Goal: Information Seeking & Learning: Learn about a topic

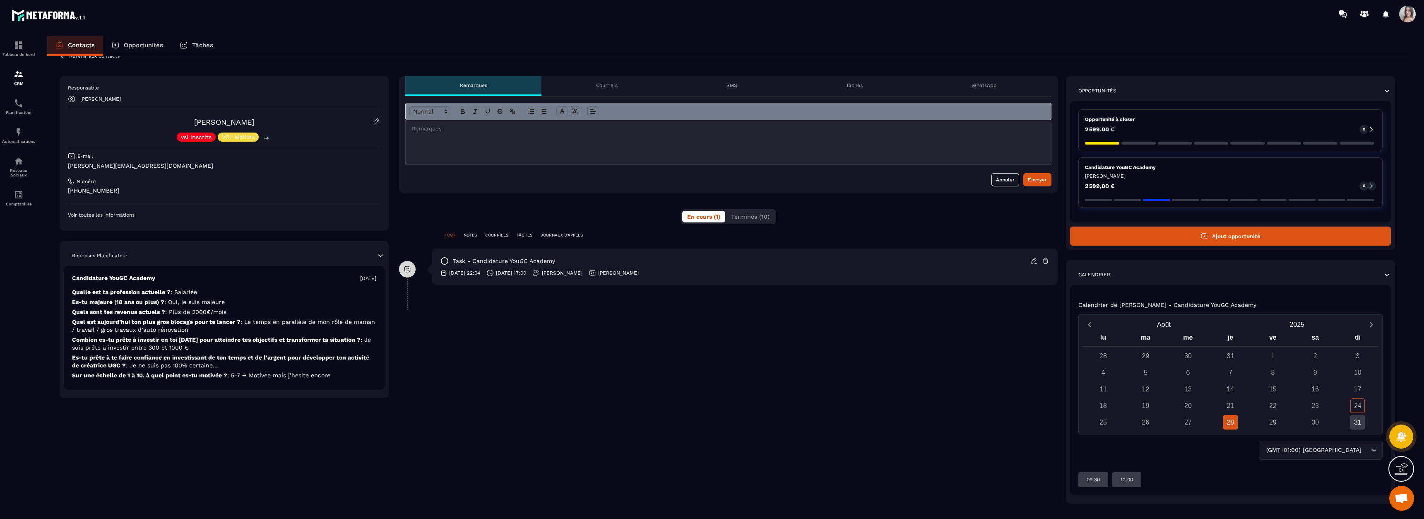
scroll to position [27, 0]
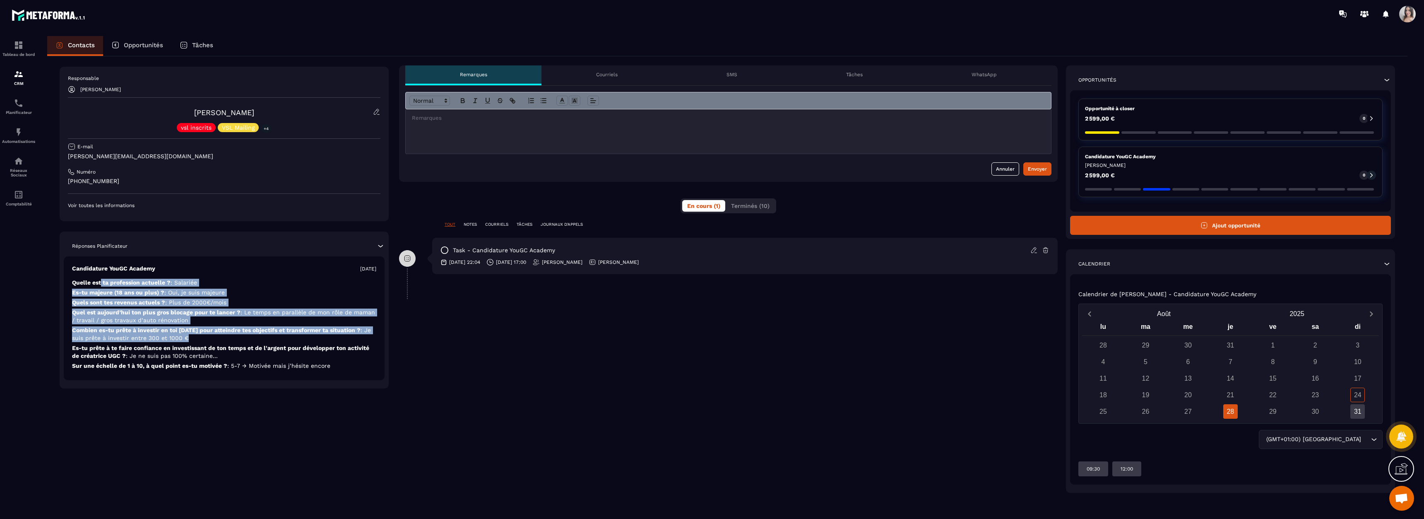
drag, startPoint x: 101, startPoint y: 286, endPoint x: 256, endPoint y: 335, distance: 162.5
click at [256, 335] on div "Candidature YouGC Academy [DATE] Quelle est ta profession actuelle ? : Salariée…" at bounding box center [224, 318] width 321 height 124
click at [256, 344] on p "Combien es-tu prête à investir en toi [DATE] pour atteindre tes objectifs et tr…" at bounding box center [224, 352] width 304 height 16
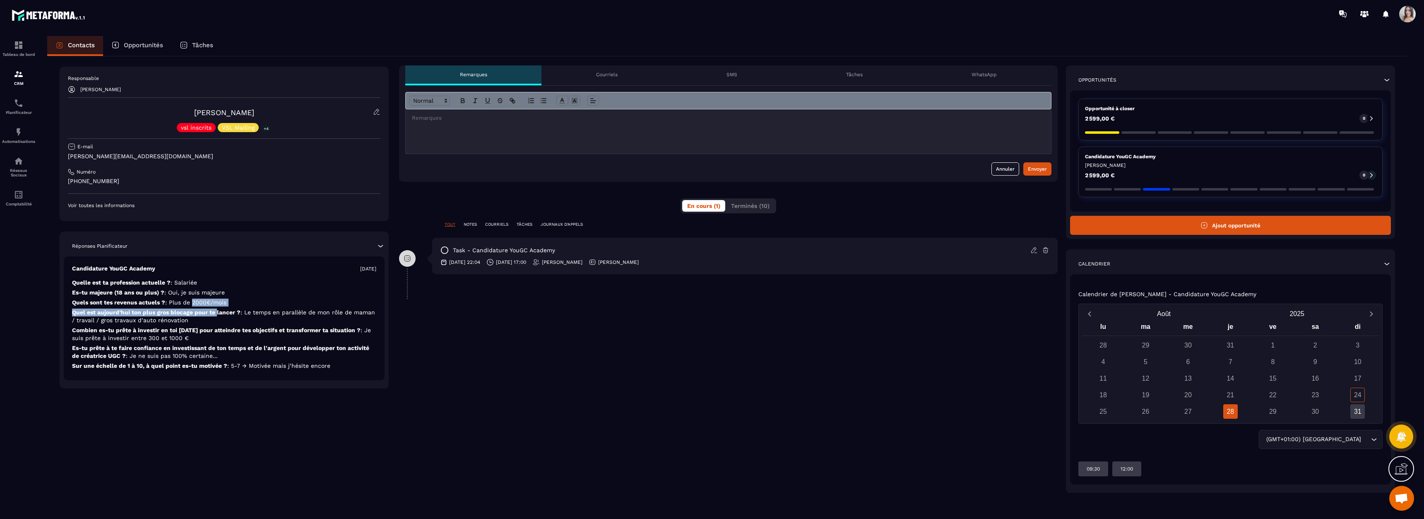
drag, startPoint x: 194, startPoint y: 302, endPoint x: 218, endPoint y: 315, distance: 27.4
click at [218, 315] on div "Candidature YouGC Academy [DATE] Quelle est ta profession actuelle ? : Salariée…" at bounding box center [224, 318] width 321 height 124
click at [218, 326] on p "Quel est [DATE] ton plus gros blocage pour te lancer ? : Le temps en parallèle …" at bounding box center [224, 334] width 304 height 16
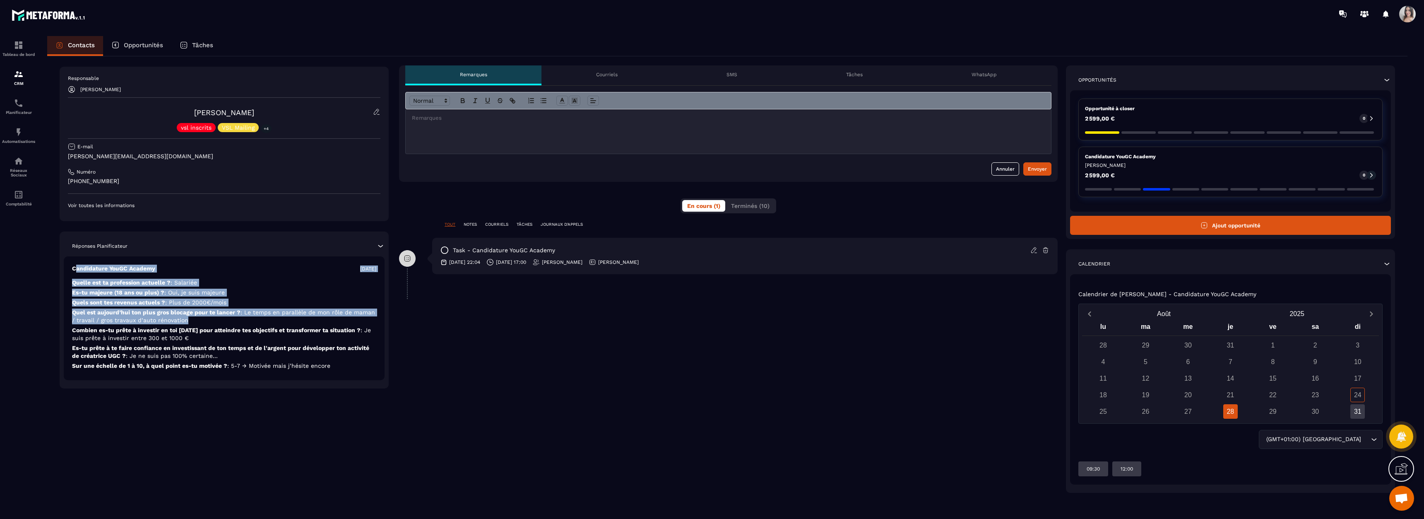
drag, startPoint x: 212, startPoint y: 322, endPoint x: 77, endPoint y: 272, distance: 143.5
click at [77, 272] on div "Candidature YouGC Academy [DATE] Quelle est ta profession actuelle ? : Salariée…" at bounding box center [224, 318] width 321 height 124
click at [82, 298] on p "Es-tu majeure (18 ans ou plus) ? : Oui, je suis majeure" at bounding box center [224, 302] width 304 height 8
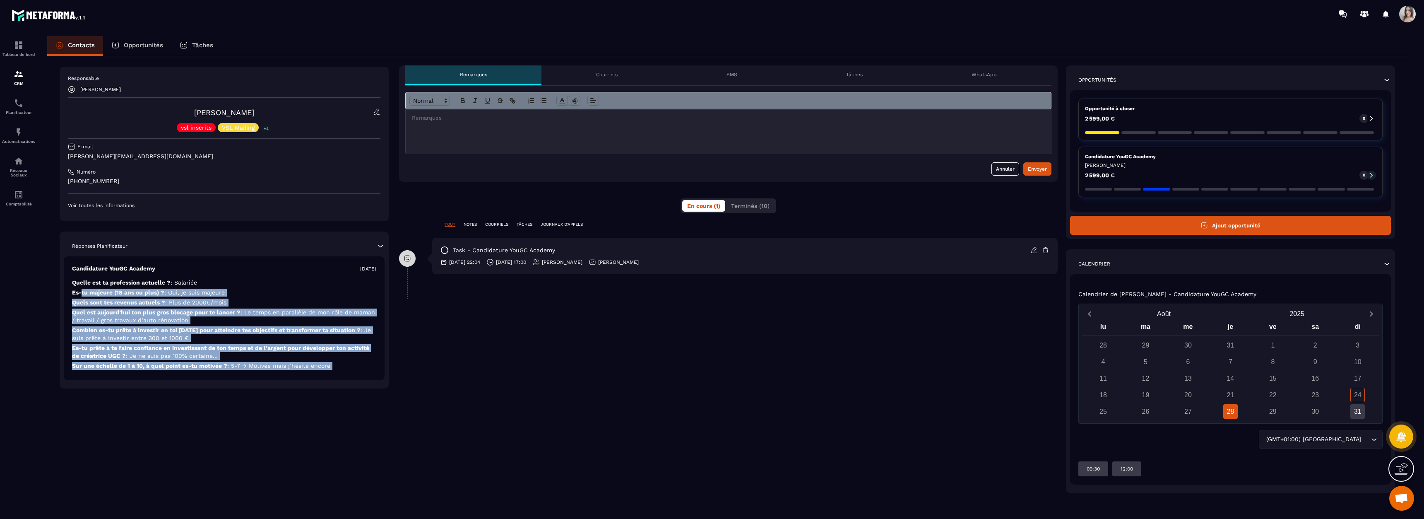
drag, startPoint x: 82, startPoint y: 290, endPoint x: 338, endPoint y: 365, distance: 267.0
click at [338, 365] on div "Candidature YouGC Academy [DATE] Quelle est ta profession actuelle ? : Salariée…" at bounding box center [224, 318] width 321 height 124
click at [338, 365] on p "Sur une échelle de 1 à 10, à quel point es-tu motivée ? : 5-7 → Motivée mais j’…" at bounding box center [224, 366] width 304 height 8
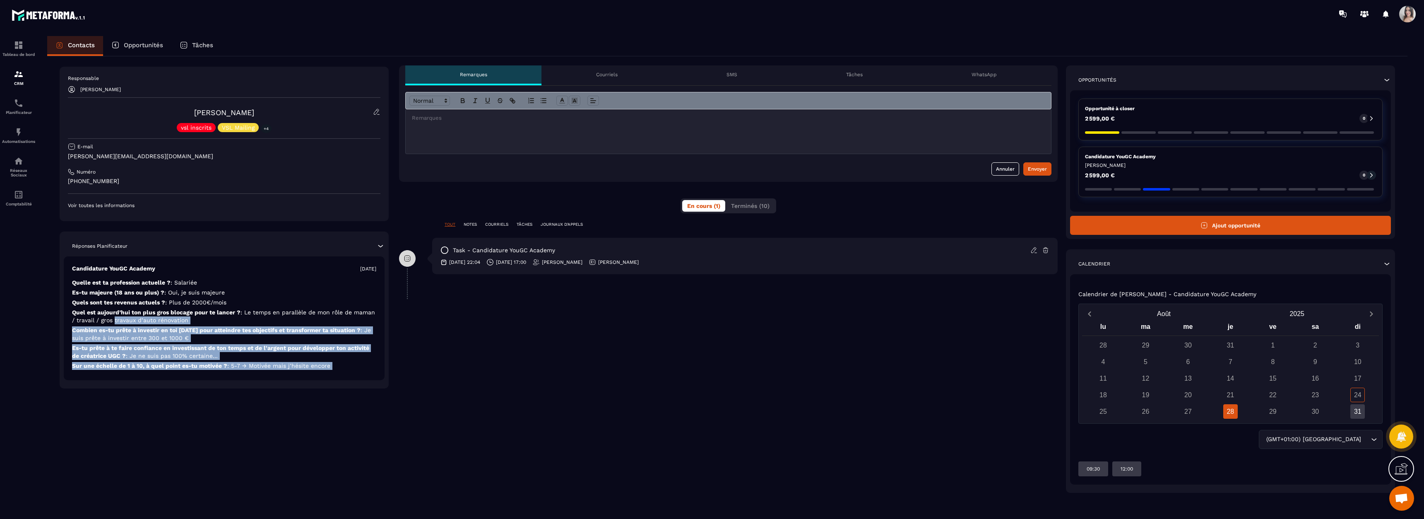
drag, startPoint x: 338, startPoint y: 365, endPoint x: 119, endPoint y: 315, distance: 224.1
click at [120, 316] on div "Candidature YouGC Academy [DATE] Quelle est ta profession actuelle ? : Salariée…" at bounding box center [224, 318] width 321 height 124
click at [119, 326] on p "Quel est [DATE] ton plus gros blocage pour te lancer ? : Le temps en parallèle …" at bounding box center [224, 334] width 304 height 16
drag, startPoint x: 115, startPoint y: 311, endPoint x: 332, endPoint y: 367, distance: 224.8
click at [332, 368] on div "Candidature YouGC Academy [DATE] Quelle est ta profession actuelle ? : Salariée…" at bounding box center [224, 318] width 321 height 124
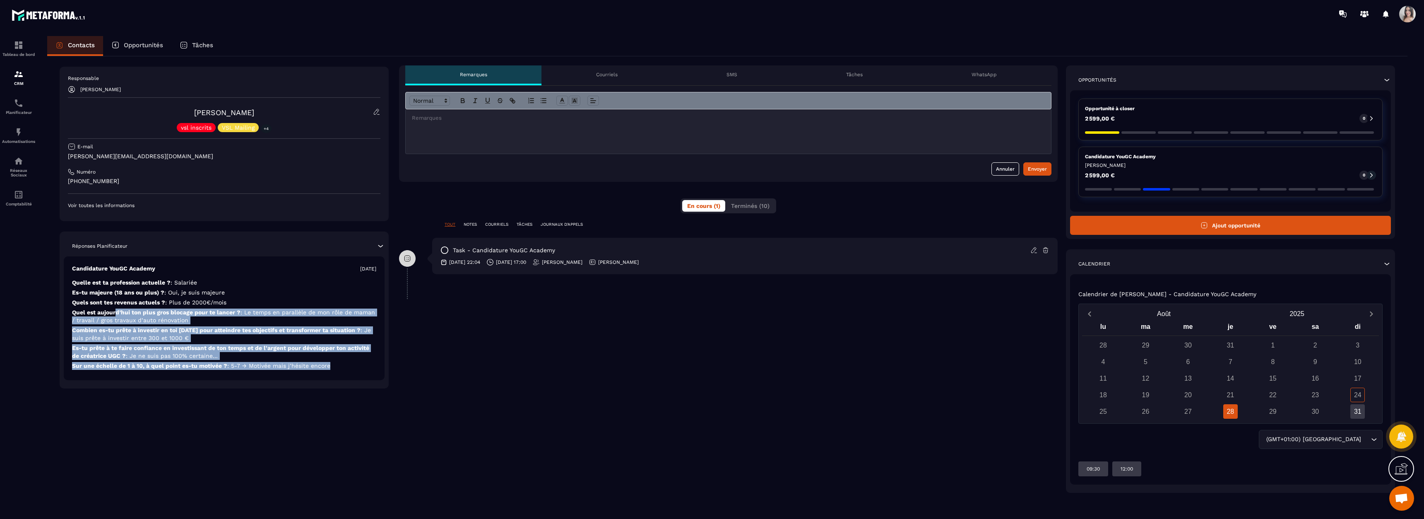
click at [332, 367] on p "Sur une échelle de 1 à 10, à quel point es-tu motivée ? : 5-7 → Motivée mais j’…" at bounding box center [224, 366] width 304 height 8
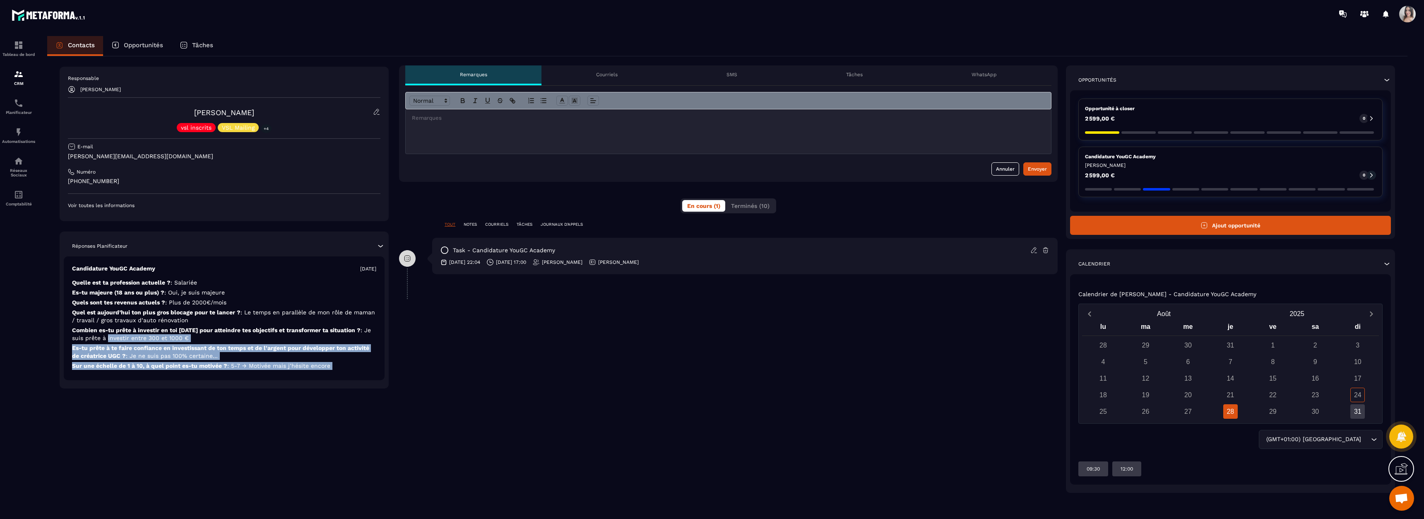
drag, startPoint x: 332, startPoint y: 367, endPoint x: 127, endPoint y: 325, distance: 210.0
click at [128, 327] on div "Candidature YouGC Academy [DATE] Quelle est ta profession actuelle ? : Salariée…" at bounding box center [224, 318] width 321 height 124
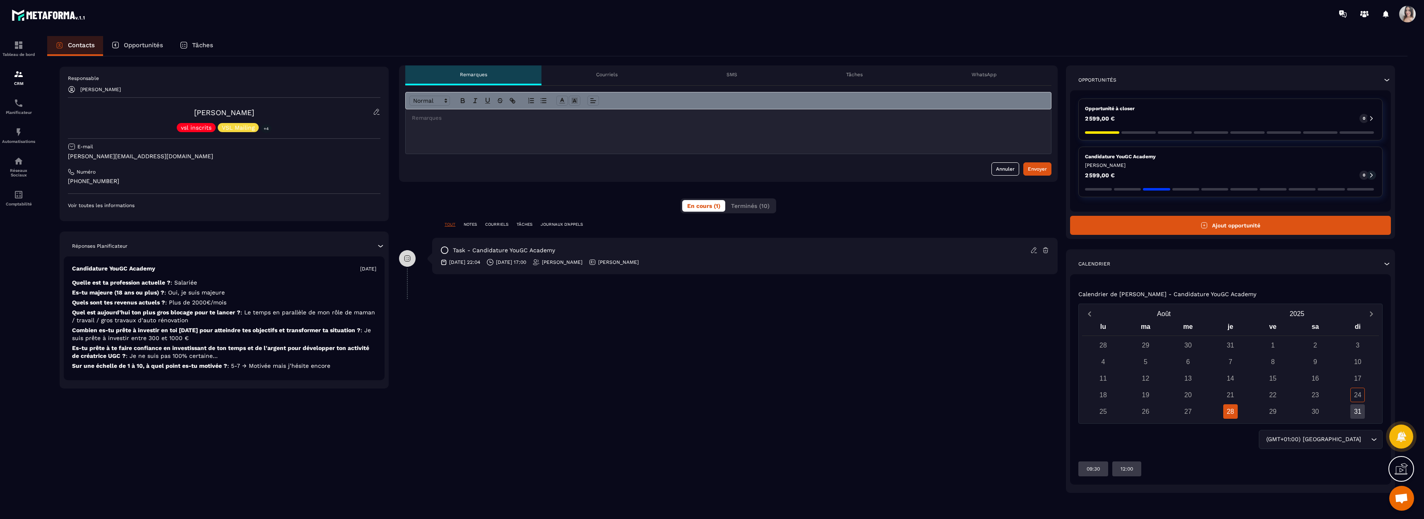
click at [125, 322] on span ": Le temps en parallèle de mon rôle de maman / travail / gros travaux d’auto ré…" at bounding box center [223, 316] width 303 height 14
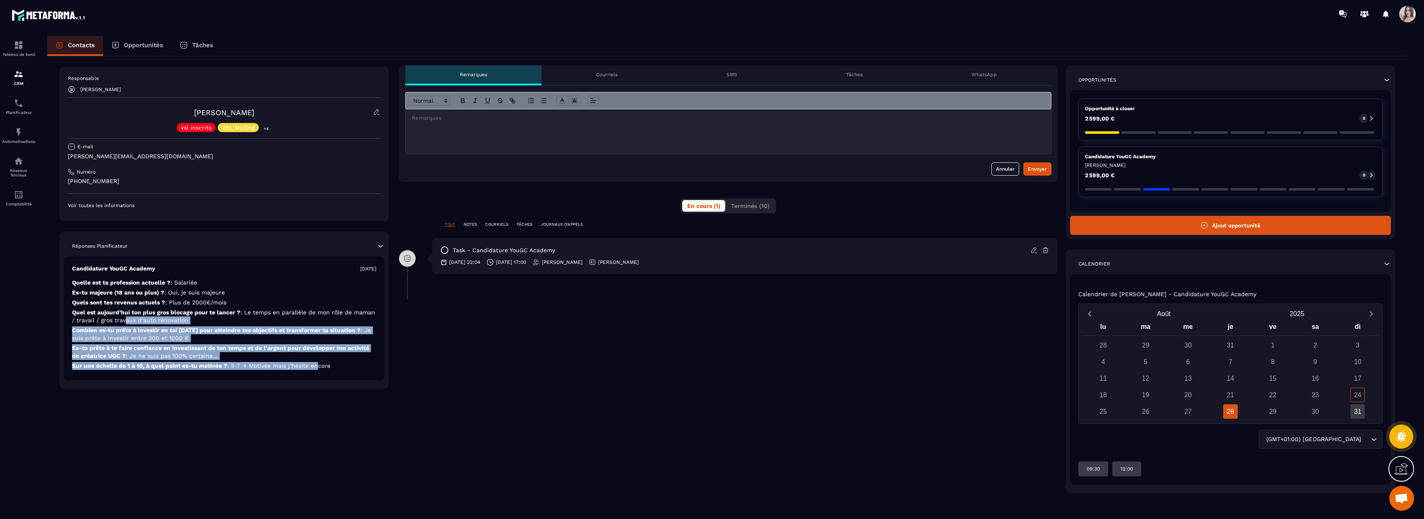
drag, startPoint x: 125, startPoint y: 321, endPoint x: 323, endPoint y: 366, distance: 202.8
click at [321, 366] on div "Candidature YouGC Academy [DATE] Quelle est ta profession actuelle ? : Salariée…" at bounding box center [224, 318] width 321 height 124
click at [323, 366] on span ": 5-7 → Motivée mais j’hésite encore" at bounding box center [278, 365] width 103 height 7
drag, startPoint x: 341, startPoint y: 368, endPoint x: 115, endPoint y: 324, distance: 230.3
click at [118, 327] on div "Candidature YouGC Academy [DATE] Quelle est ta profession actuelle ? : Salariée…" at bounding box center [224, 318] width 321 height 124
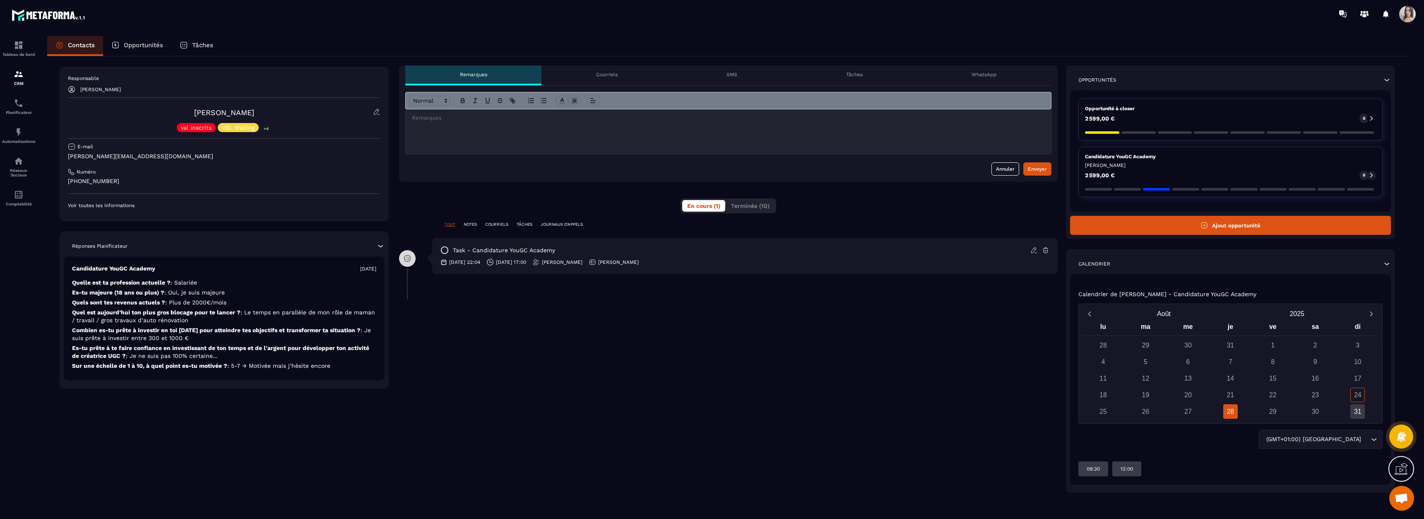
click at [114, 326] on p "Quel est [DATE] ton plus gros blocage pour te lancer ? : Le temps en parallèle …" at bounding box center [224, 334] width 304 height 16
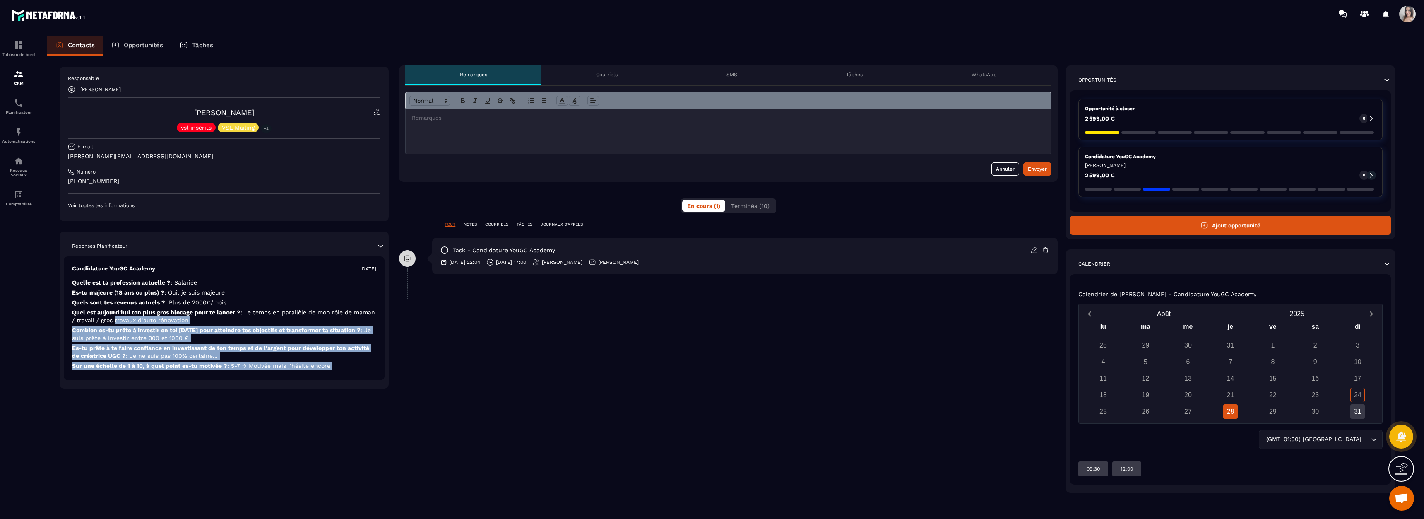
drag, startPoint x: 114, startPoint y: 323, endPoint x: 332, endPoint y: 365, distance: 221.4
click at [332, 365] on div "Candidature YouGC Academy [DATE] Quelle est ta profession actuelle ? : Salariée…" at bounding box center [224, 318] width 321 height 124
click at [332, 365] on p "Sur une échelle de 1 à 10, à quel point es-tu motivée ? : 5-7 → Motivée mais j’…" at bounding box center [224, 366] width 304 height 8
drag, startPoint x: 332, startPoint y: 365, endPoint x: 123, endPoint y: 322, distance: 212.9
click at [123, 322] on div "Candidature YouGC Academy [DATE] Quelle est ta profession actuelle ? : Salariée…" at bounding box center [224, 318] width 321 height 124
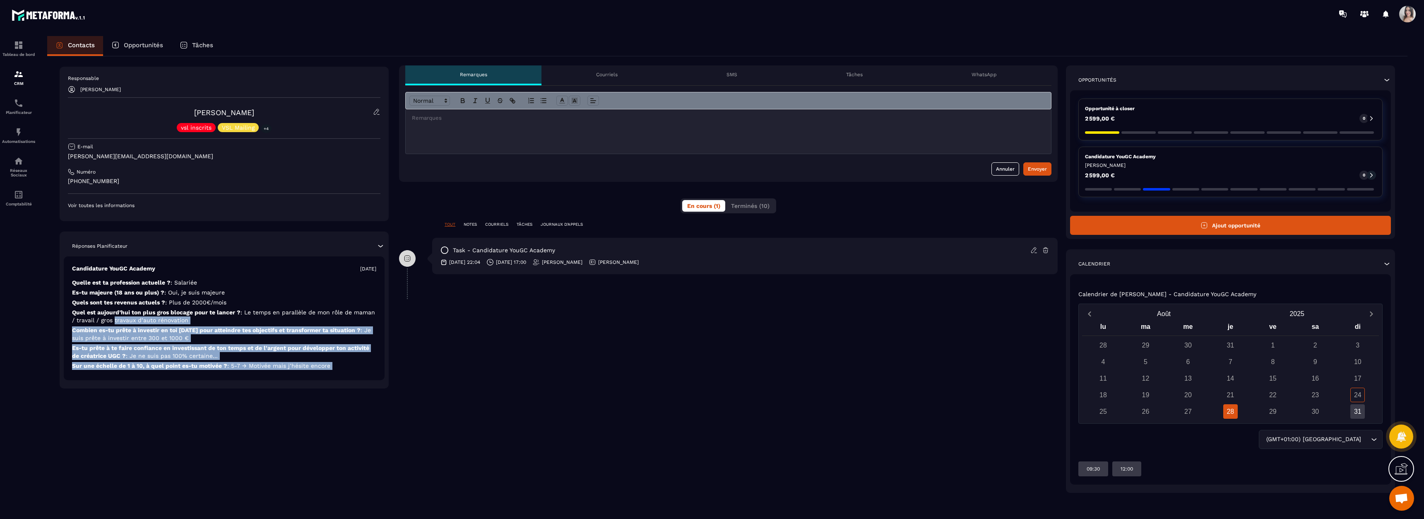
click at [123, 322] on span ": Le temps en parallèle de mon rôle de maman / travail / gros travaux d’auto ré…" at bounding box center [223, 316] width 303 height 14
click at [224, 362] on p "Es-tu prête à te faire confiance en investissant de ton temps et de l'argent po…" at bounding box center [224, 366] width 304 height 8
drag, startPoint x: 176, startPoint y: 330, endPoint x: 319, endPoint y: 366, distance: 147.3
click at [319, 366] on div "Candidature YouGC Academy [DATE] Quelle est ta profession actuelle ? : Salariée…" at bounding box center [224, 318] width 321 height 124
click at [319, 366] on span ": 5-7 → Motivée mais j’hésite encore" at bounding box center [278, 365] width 103 height 7
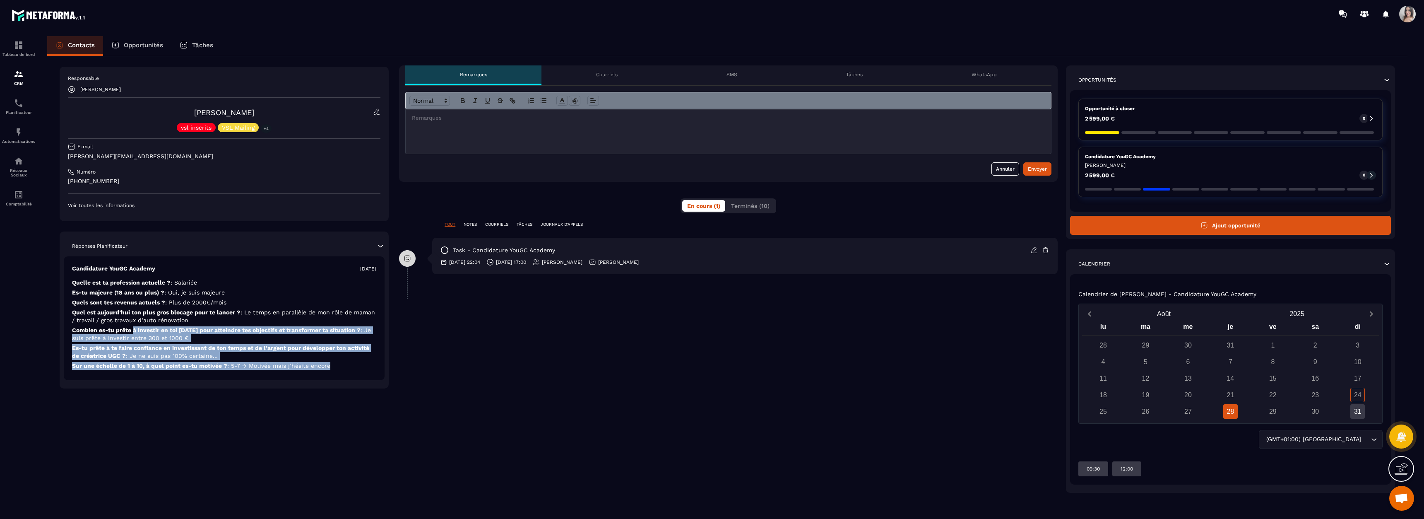
drag, startPoint x: 330, startPoint y: 365, endPoint x: 132, endPoint y: 332, distance: 201.0
click at [132, 332] on div "Candidature YouGC Academy [DATE] Quelle est ta profession actuelle ? : Salariée…" at bounding box center [224, 318] width 321 height 124
click at [130, 344] on p "Combien es-tu prête à investir en toi [DATE] pour atteindre tes objectifs et tr…" at bounding box center [224, 352] width 304 height 16
drag, startPoint x: 105, startPoint y: 323, endPoint x: 339, endPoint y: 367, distance: 238.4
click at [339, 367] on div "Candidature YouGC Academy [DATE] Quelle est ta profession actuelle ? : Salariée…" at bounding box center [224, 318] width 321 height 124
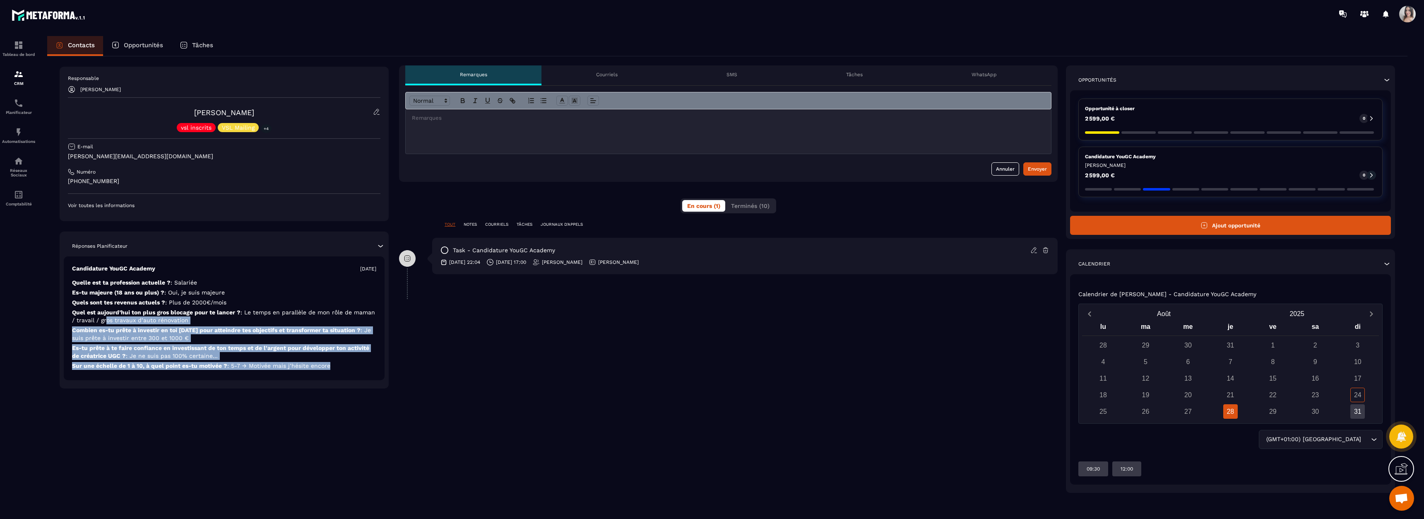
click at [339, 367] on p "Sur une échelle de 1 à 10, à quel point es-tu motivée ? : 5-7 → Motivée mais j’…" at bounding box center [224, 366] width 304 height 8
drag, startPoint x: 339, startPoint y: 367, endPoint x: 100, endPoint y: 333, distance: 241.6
click at [100, 334] on div "Candidature YouGC Academy [DATE] Quelle est ta profession actuelle ? : Salariée…" at bounding box center [224, 318] width 321 height 124
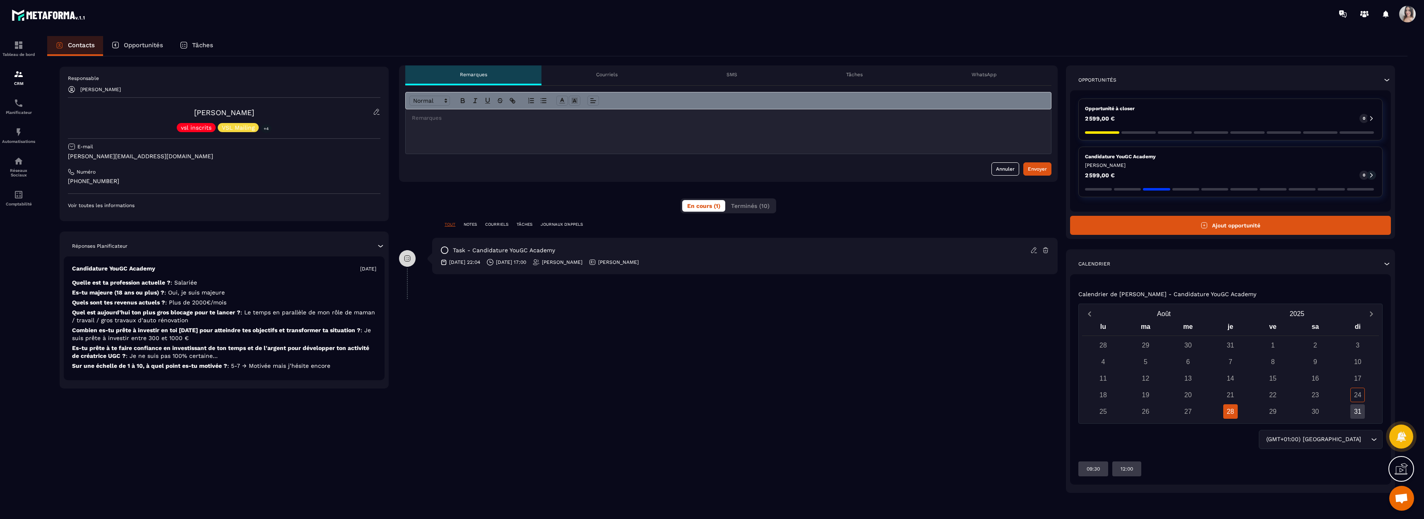
click at [100, 344] on p "Combien es-tu prête à investir en toi [DATE] pour atteindre tes objectifs et tr…" at bounding box center [224, 352] width 304 height 16
